Goal: Transaction & Acquisition: Purchase product/service

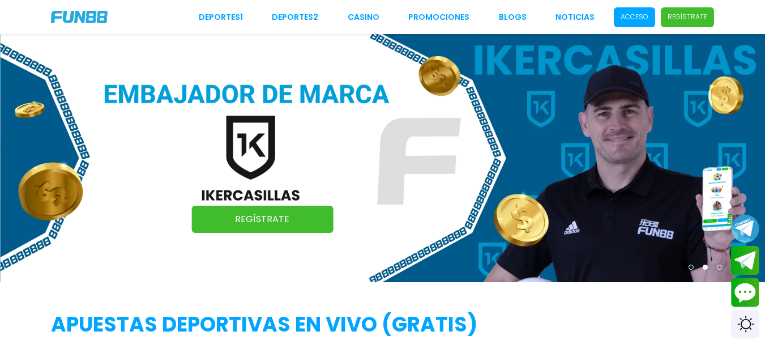
click at [633, 16] on p "Acceso" at bounding box center [635, 17] width 28 height 10
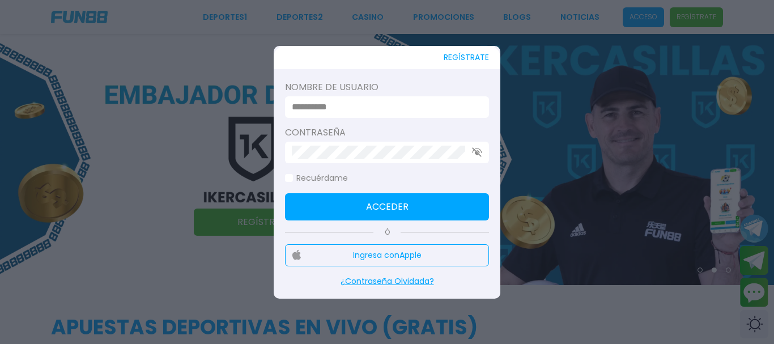
type input "*******"
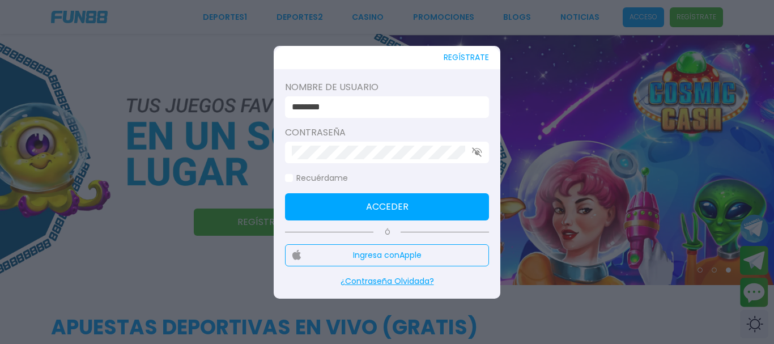
click at [374, 215] on button "Acceder" at bounding box center [387, 206] width 204 height 27
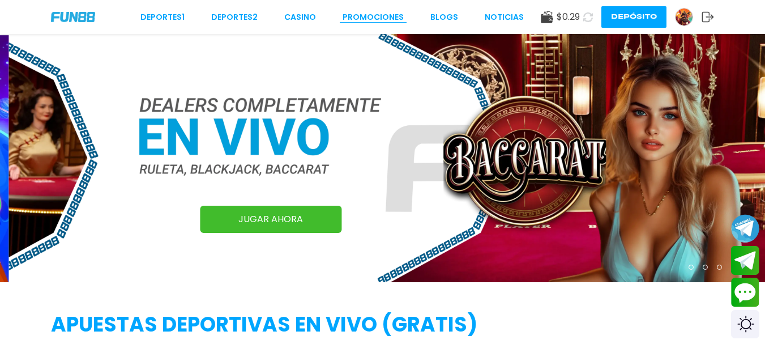
click at [385, 18] on link "Promociones" at bounding box center [373, 17] width 61 height 12
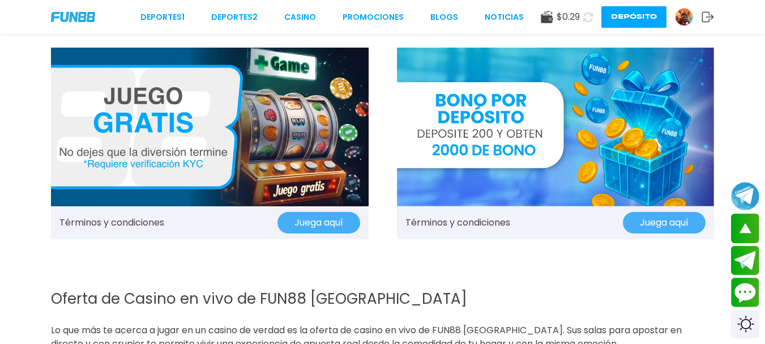
scroll to position [1416, 0]
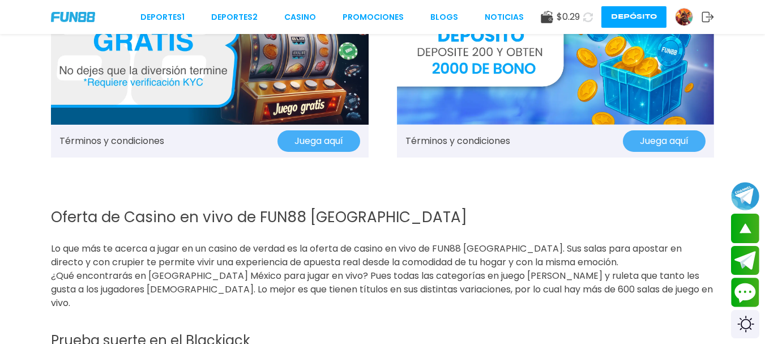
click at [446, 142] on link "Términos y condiciones" at bounding box center [458, 141] width 105 height 14
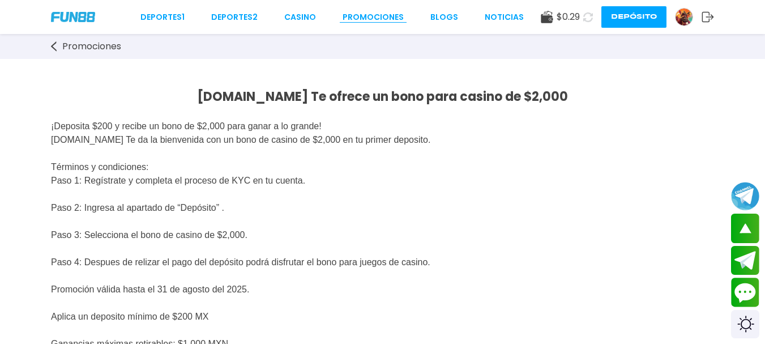
click at [380, 14] on link "Promociones" at bounding box center [373, 17] width 61 height 12
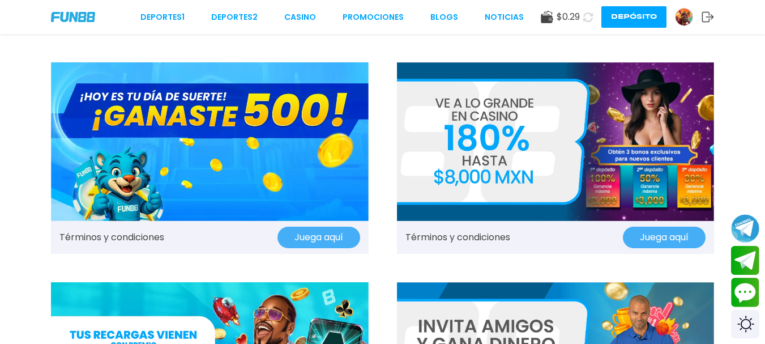
click at [652, 234] on button "Juega aquí" at bounding box center [664, 238] width 83 height 22
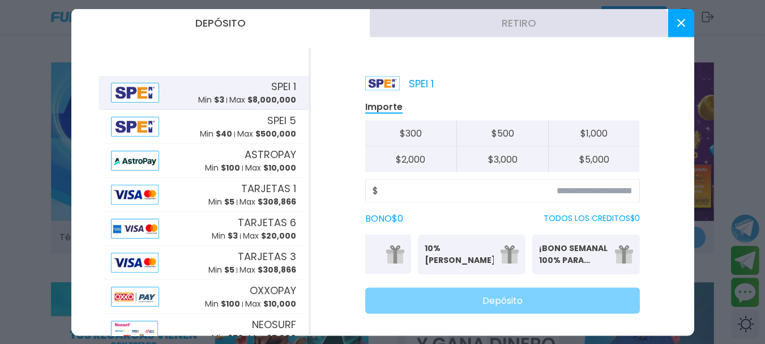
scroll to position [0, 70]
click at [684, 22] on icon at bounding box center [681, 23] width 8 height 8
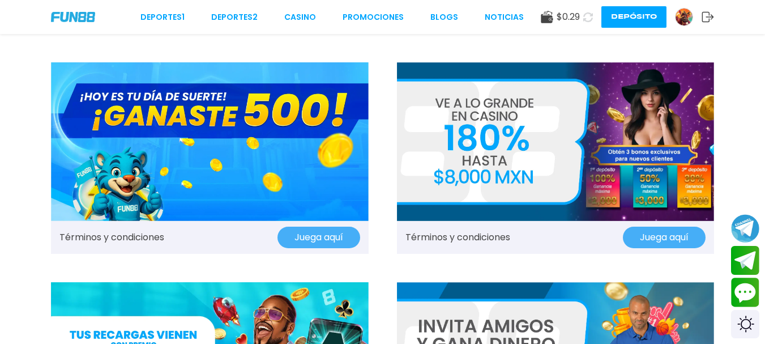
click at [481, 234] on link "Términos y condiciones" at bounding box center [458, 238] width 105 height 14
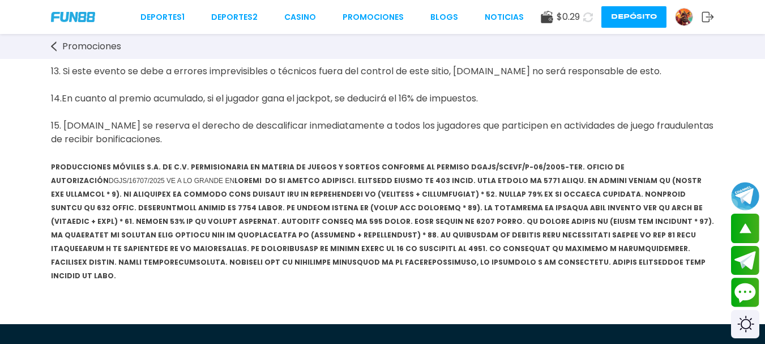
scroll to position [1586, 0]
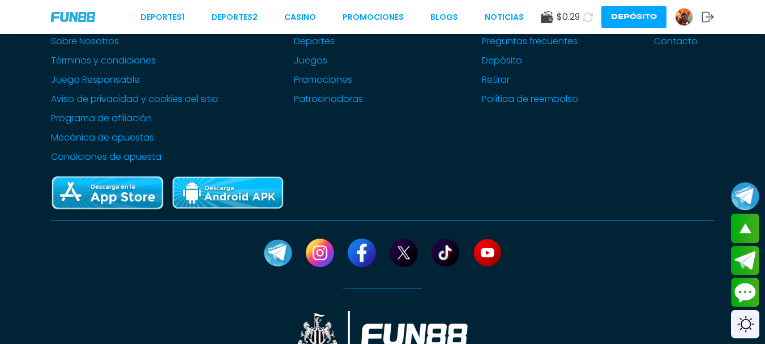
click at [685, 15] on img at bounding box center [684, 16] width 17 height 17
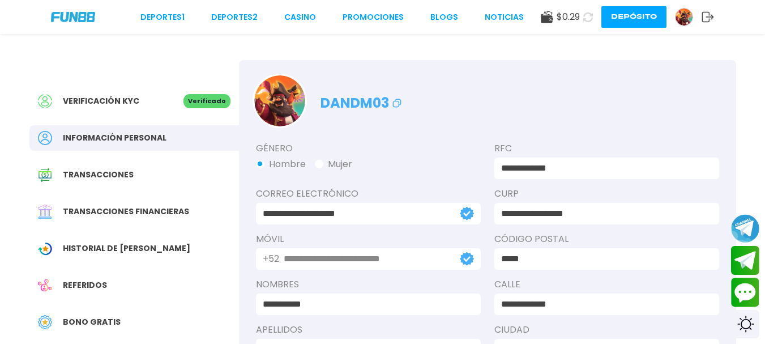
scroll to position [170, 0]
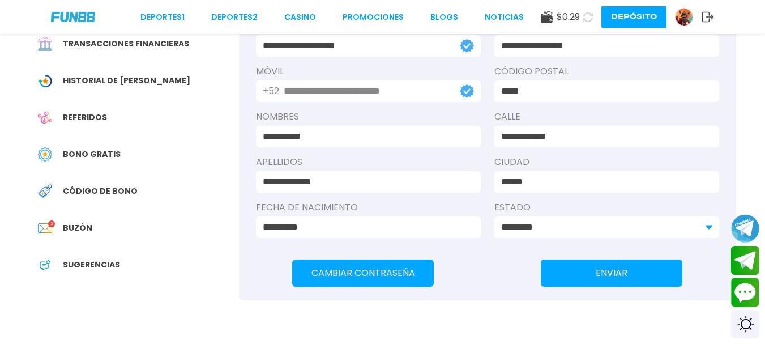
click at [79, 224] on span "Buzón" at bounding box center [77, 228] width 29 height 12
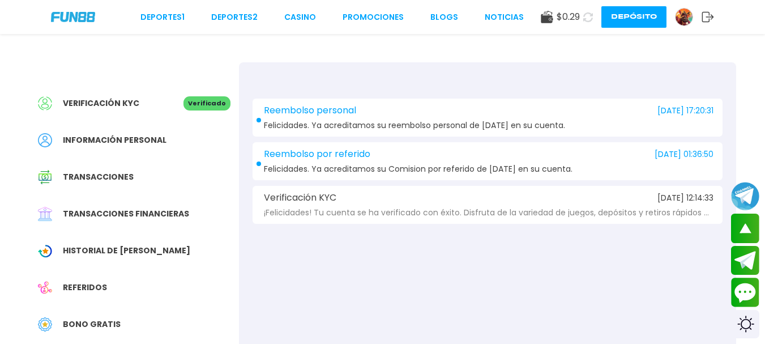
click at [522, 148] on div "Reembolso por referido [DATE] 01:36:50 Felicidades. Ya acreditamos su Comision …" at bounding box center [488, 161] width 470 height 38
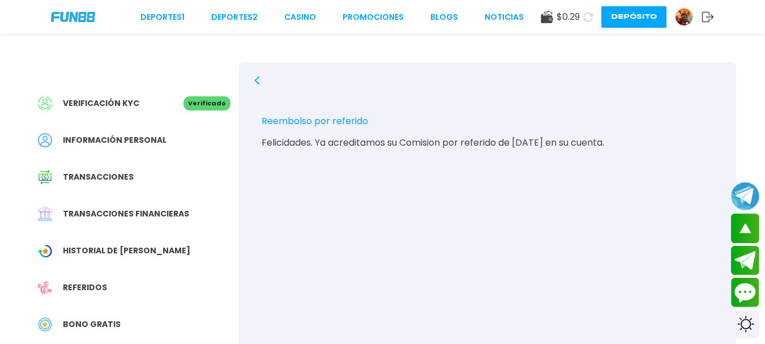
click at [259, 79] on icon at bounding box center [257, 80] width 9 height 9
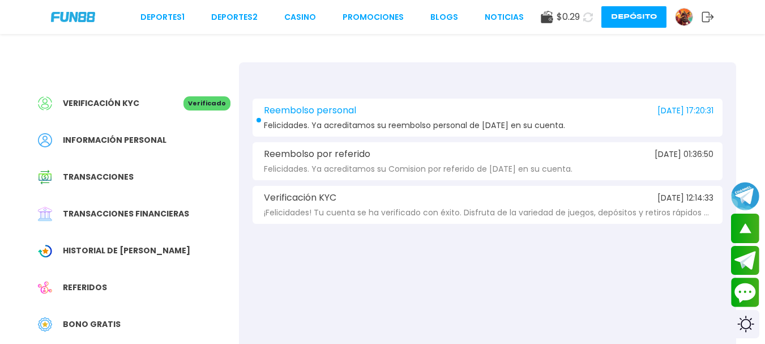
click at [465, 122] on span "Felicidades. Ya acreditamos su reembolso personal de [DATE] en su cuenta." at bounding box center [414, 125] width 301 height 8
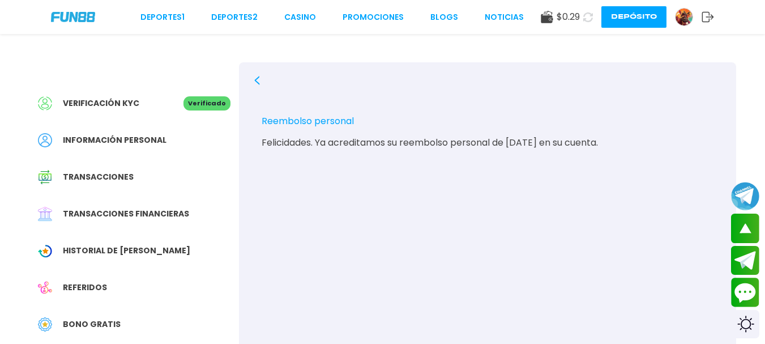
drag, startPoint x: 86, startPoint y: 321, endPoint x: 86, endPoint y: 312, distance: 8.5
click at [86, 321] on span "Bono Gratis" at bounding box center [92, 324] width 58 height 12
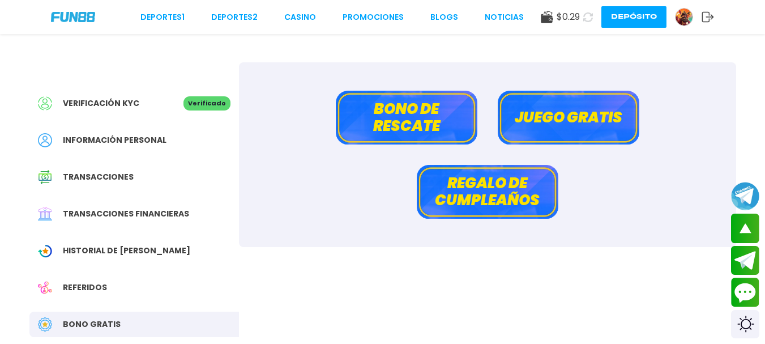
click at [408, 125] on button "Bono de rescate" at bounding box center [407, 118] width 142 height 54
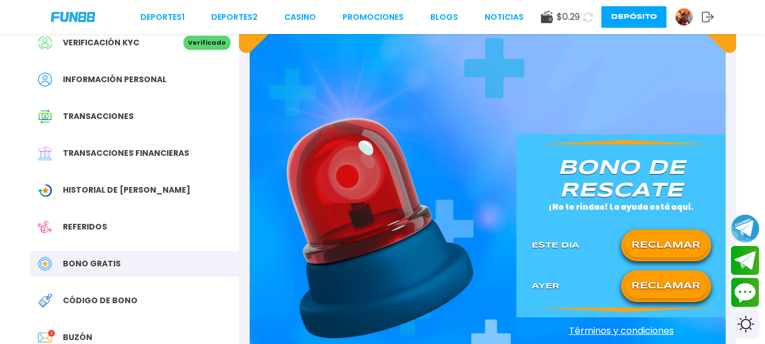
scroll to position [113, 0]
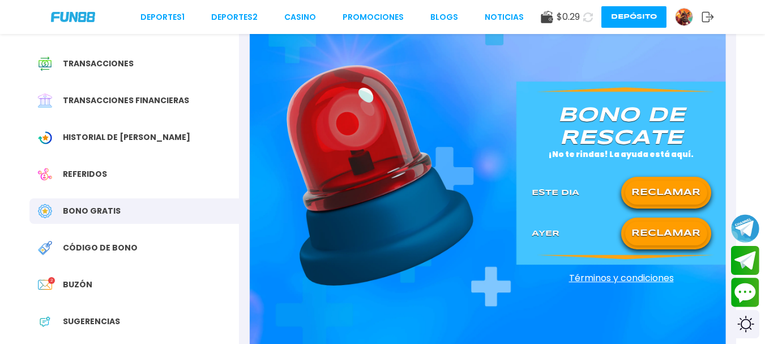
click at [584, 276] on span "Términos y condiciones" at bounding box center [621, 278] width 207 height 14
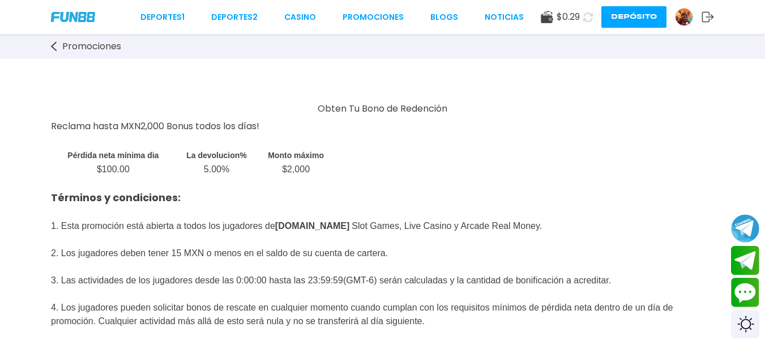
click at [102, 47] on span "Promociones" at bounding box center [91, 47] width 59 height 14
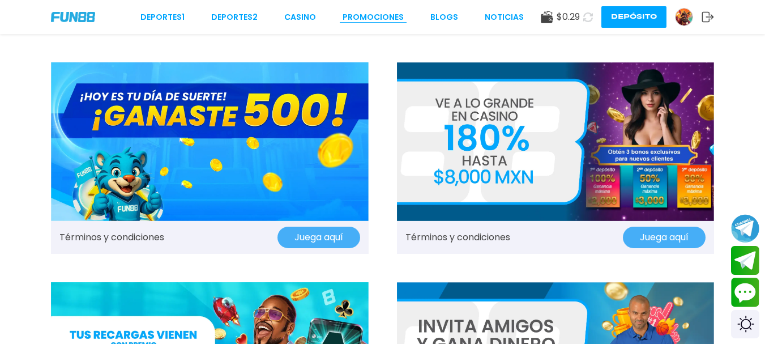
click at [379, 18] on link "Promociones" at bounding box center [373, 17] width 61 height 12
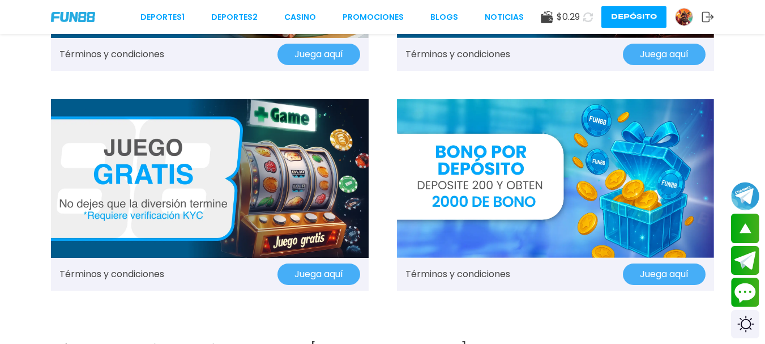
scroll to position [1303, 0]
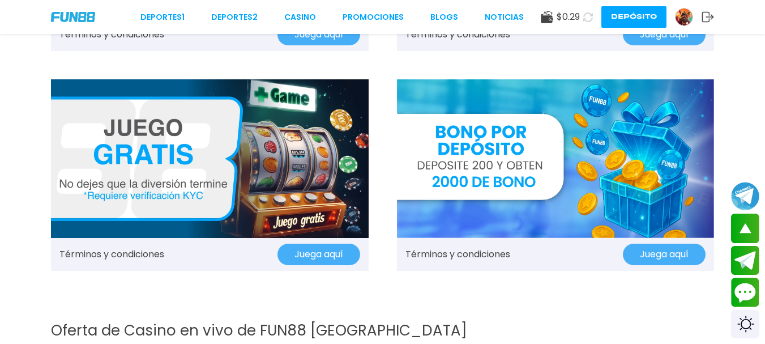
click at [471, 189] on img at bounding box center [556, 158] width 318 height 159
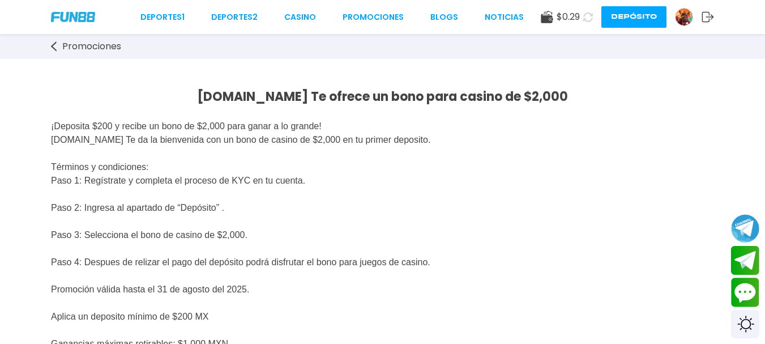
click at [628, 12] on button "Depósito" at bounding box center [633, 17] width 65 height 22
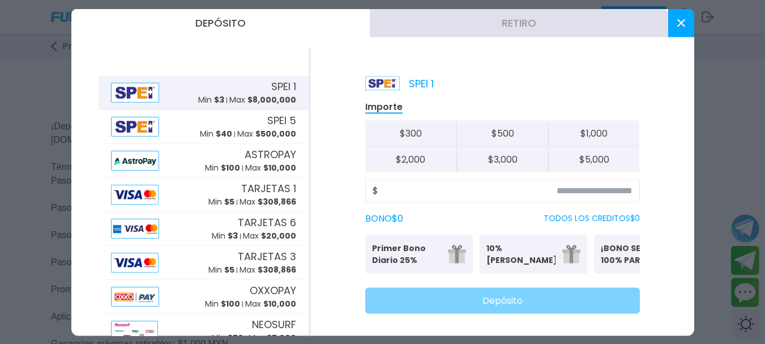
click at [417, 134] on button "$ 300" at bounding box center [411, 133] width 92 height 26
type input "***"
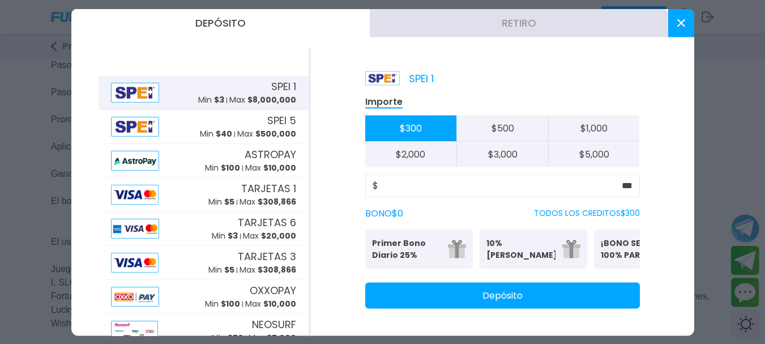
click at [682, 25] on icon at bounding box center [681, 23] width 8 height 8
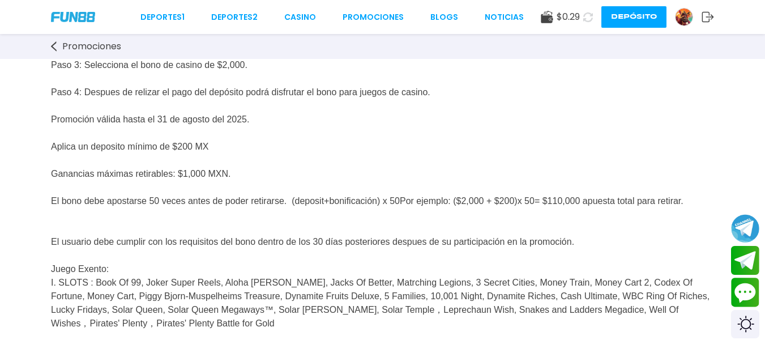
click at [109, 49] on span "Promociones" at bounding box center [91, 47] width 59 height 14
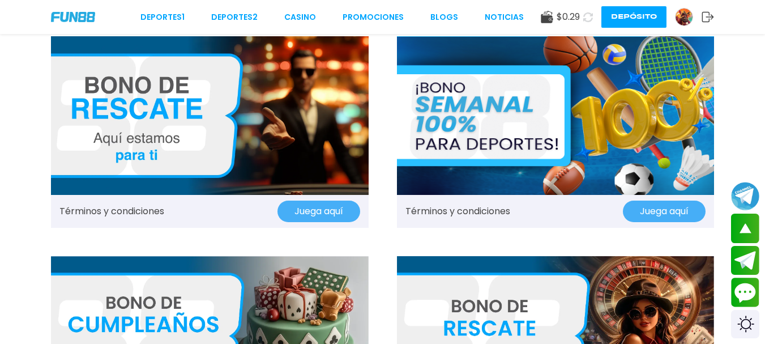
scroll to position [906, 0]
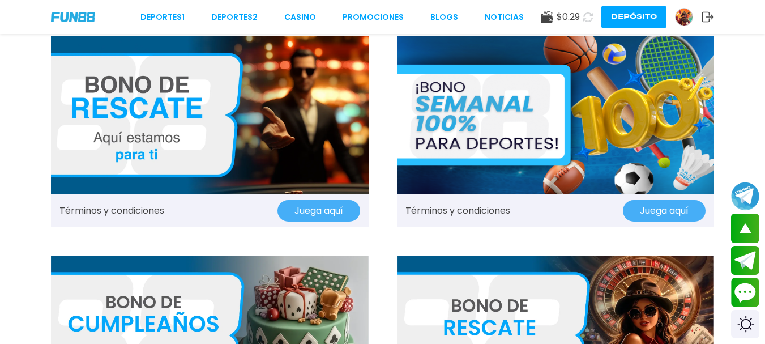
click at [484, 204] on link "Términos y condiciones" at bounding box center [458, 211] width 105 height 14
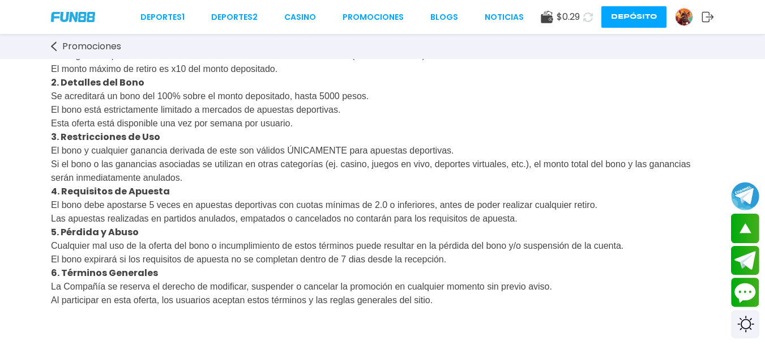
scroll to position [283, 0]
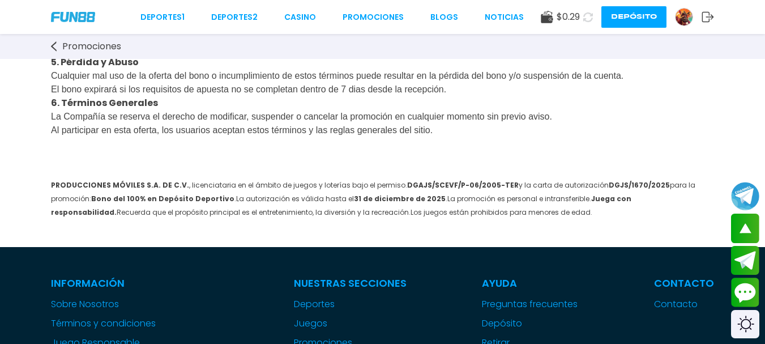
click at [631, 18] on button "Depósito" at bounding box center [633, 17] width 65 height 22
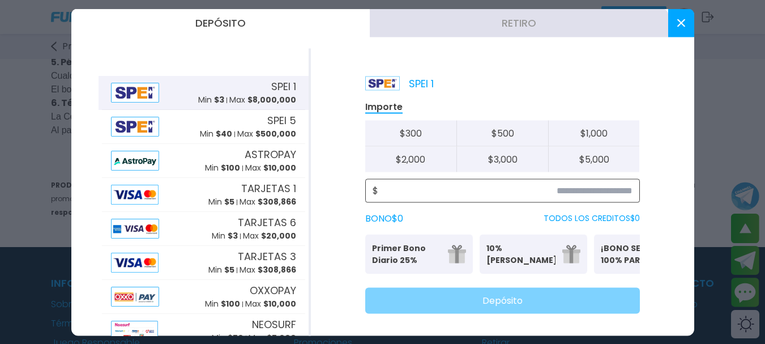
click at [587, 188] on input at bounding box center [505, 191] width 254 height 14
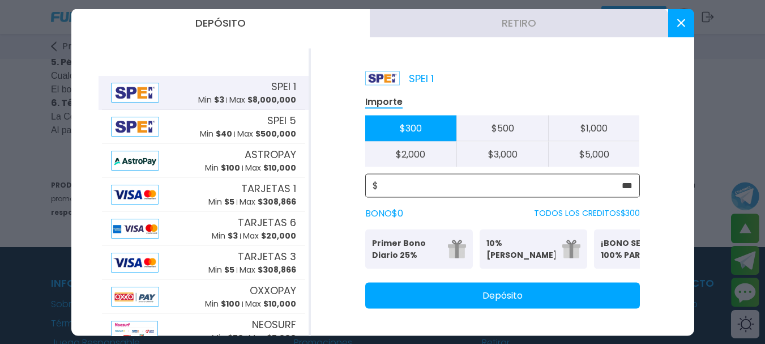
scroll to position [0, 70]
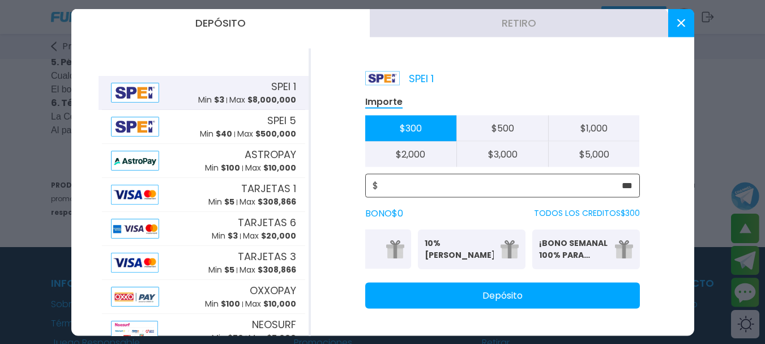
type input "***"
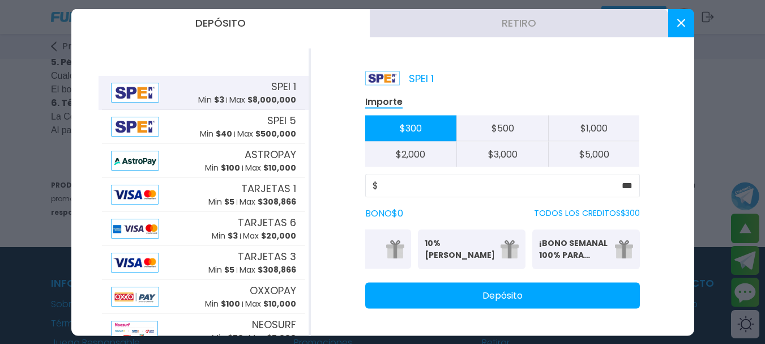
click at [469, 297] on button "Depósito" at bounding box center [502, 295] width 275 height 26
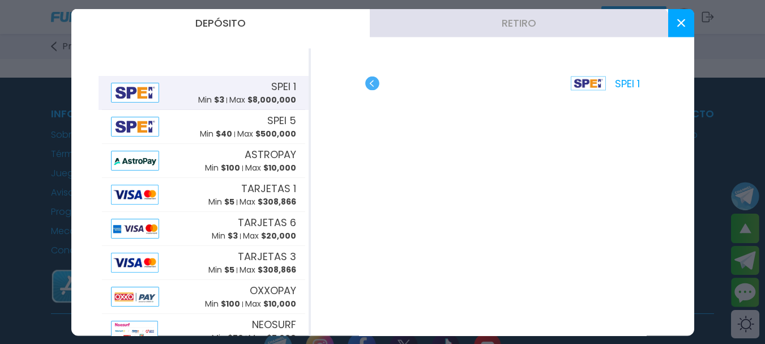
scroll to position [340, 0]
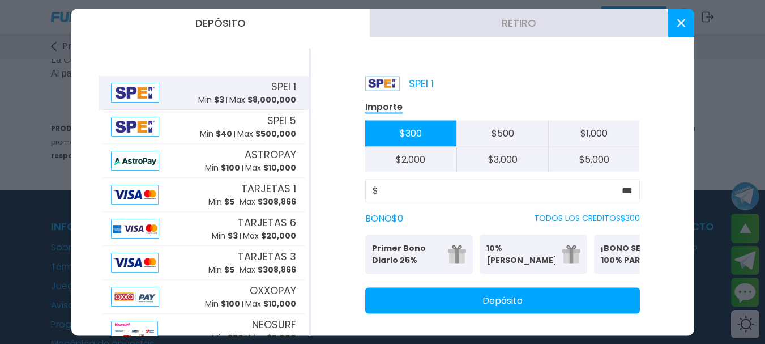
drag, startPoint x: 579, startPoint y: 18, endPoint x: 588, endPoint y: 67, distance: 50.7
click at [588, 67] on div "Depósito Retiro SPEI 1 Min $ 3 Max $ 8,000,000 SPEI 5 Min $ 40 Max $ 500,000 AS…" at bounding box center [382, 171] width 623 height 327
click at [677, 24] on icon at bounding box center [681, 23] width 8 height 8
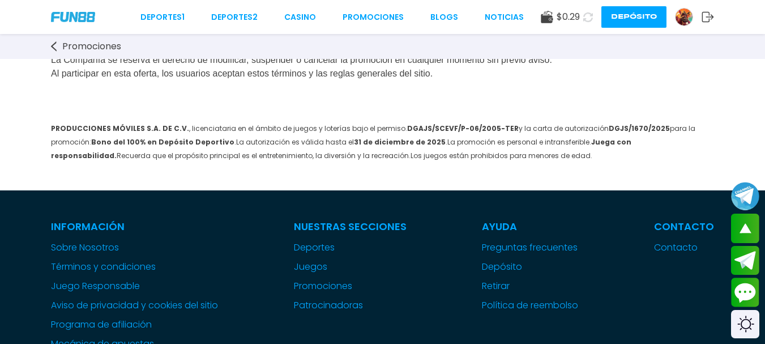
click at [583, 20] on use at bounding box center [588, 17] width 10 height 10
click at [297, 16] on link "CASINO" at bounding box center [296, 17] width 32 height 12
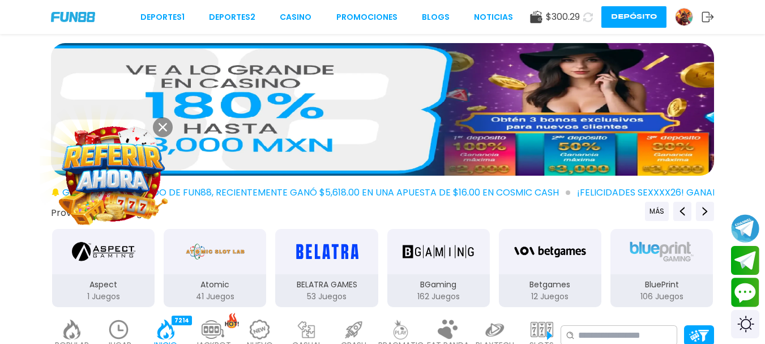
click at [160, 125] on use at bounding box center [163, 127] width 8 height 8
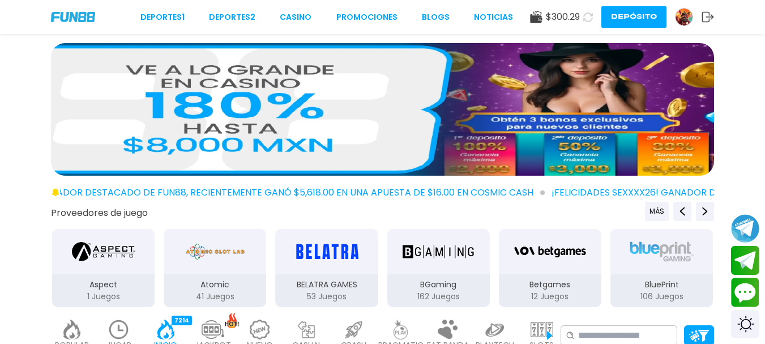
click at [185, 109] on img at bounding box center [382, 109] width 663 height 133
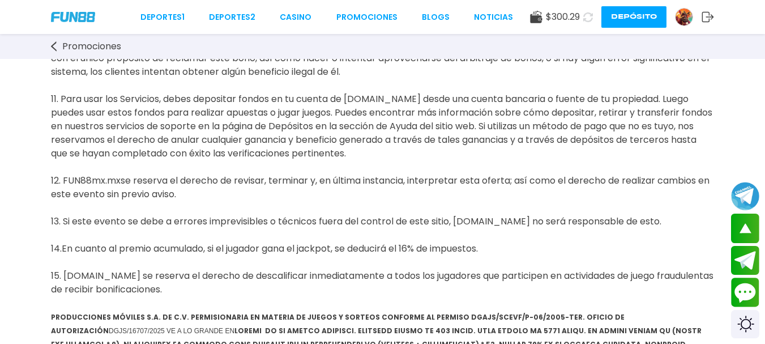
scroll to position [1076, 0]
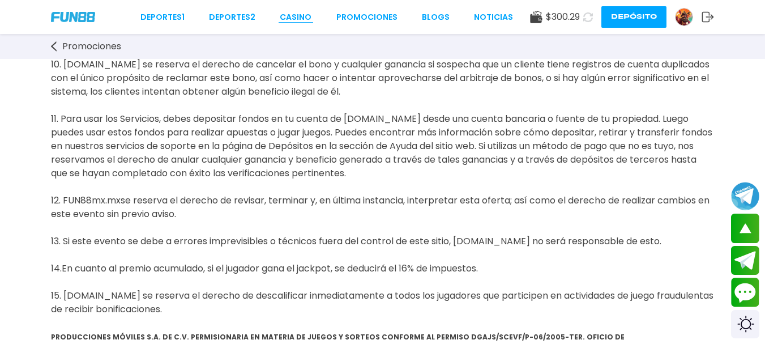
click at [301, 16] on link "CASINO" at bounding box center [296, 17] width 32 height 12
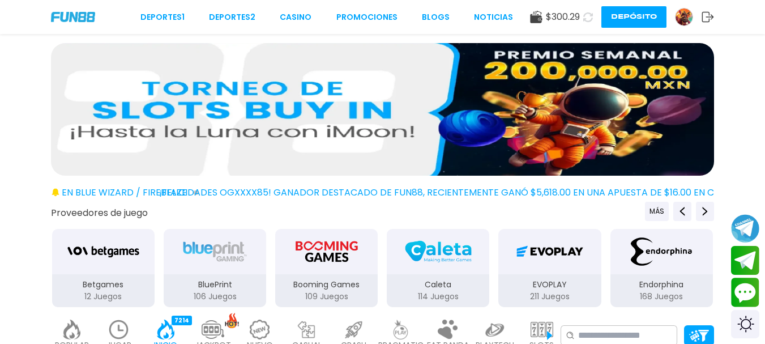
click at [741, 169] on div at bounding box center [382, 111] width 765 height 137
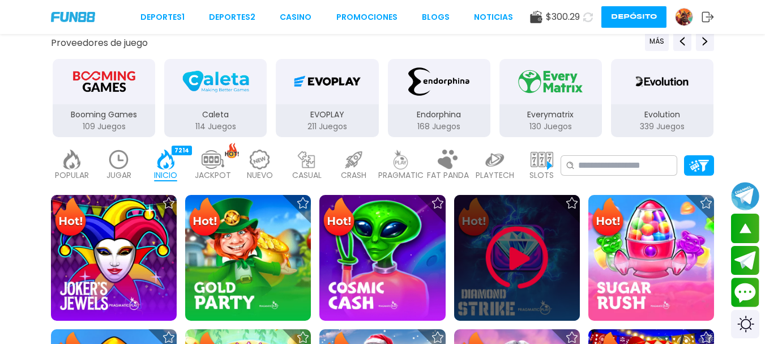
scroll to position [340, 0]
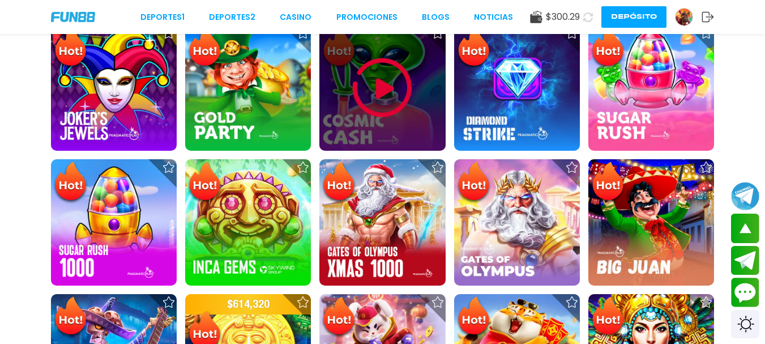
click at [381, 87] on img at bounding box center [382, 88] width 68 height 68
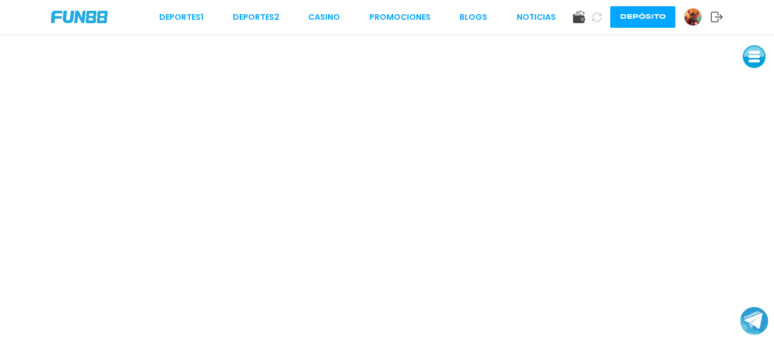
click at [754, 59] on button at bounding box center [753, 56] width 23 height 23
click at [755, 134] on button at bounding box center [753, 133] width 23 height 23
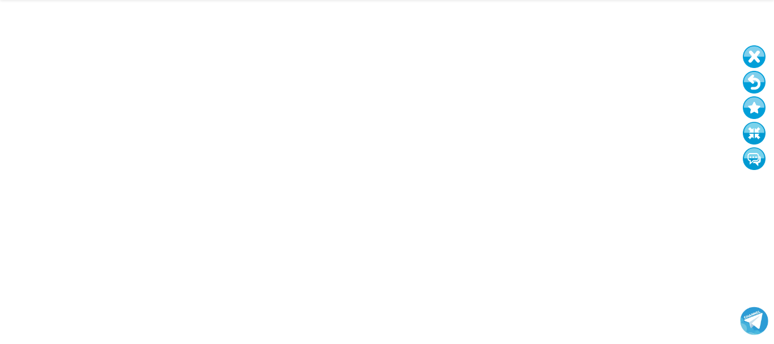
click at [751, 58] on button at bounding box center [753, 56] width 23 height 23
click at [754, 57] on button at bounding box center [753, 56] width 23 height 23
click at [754, 81] on button at bounding box center [753, 82] width 23 height 23
